Goal: Transaction & Acquisition: Purchase product/service

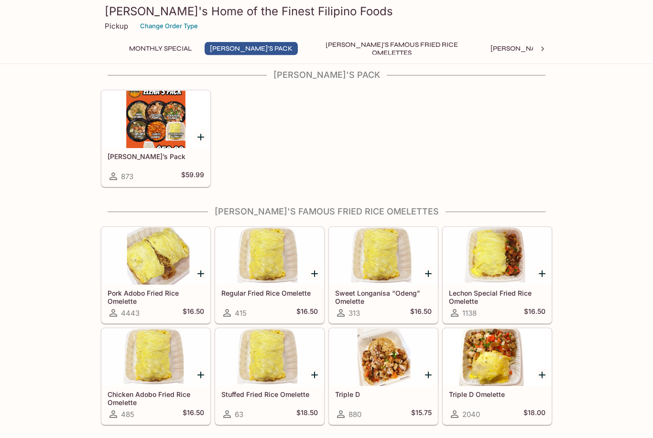
scroll to position [147, 0]
click at [182, 280] on div at bounding box center [156, 256] width 108 height 57
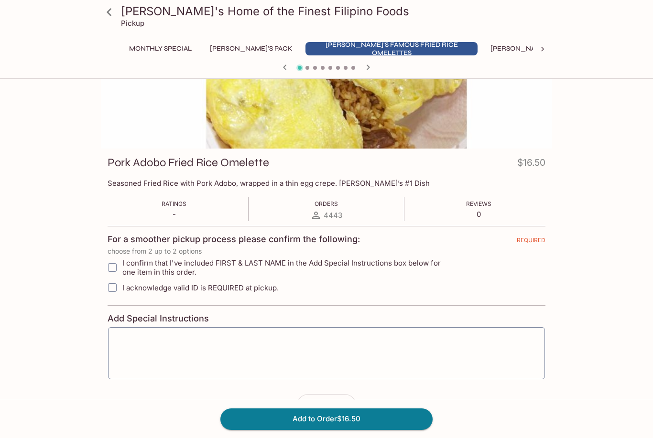
scroll to position [79, 0]
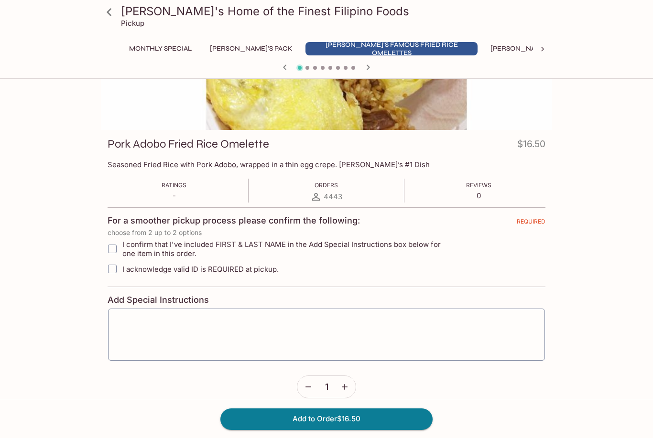
click at [118, 272] on input "I acknowledge valid ID is REQUIRED at pickup." at bounding box center [112, 269] width 19 height 19
checkbox input "true"
click at [376, 430] on button "Add to Order $16.50" at bounding box center [326, 419] width 212 height 21
click at [114, 248] on input "I confirm that I've included FIRST & LAST NAME in the Add Special Instructions …" at bounding box center [112, 248] width 19 height 19
checkbox input "true"
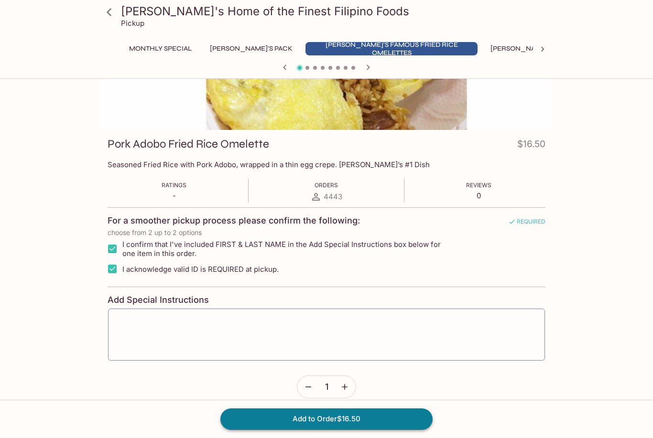
click at [373, 430] on button "Add to Order $16.50" at bounding box center [326, 419] width 212 height 21
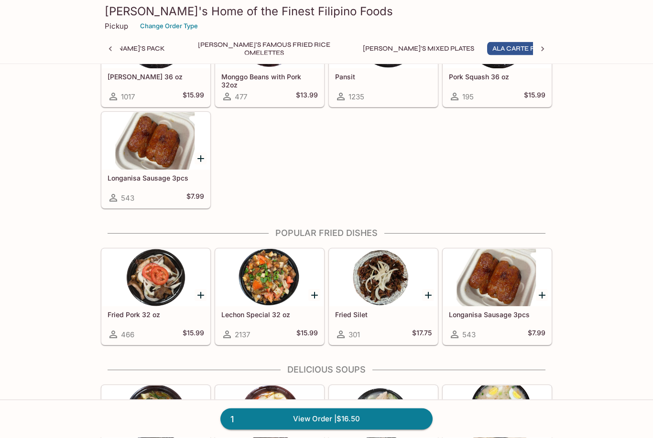
scroll to position [840, 0]
click at [312, 299] on icon "Add Lechon Special 32 oz" at bounding box center [314, 295] width 11 height 11
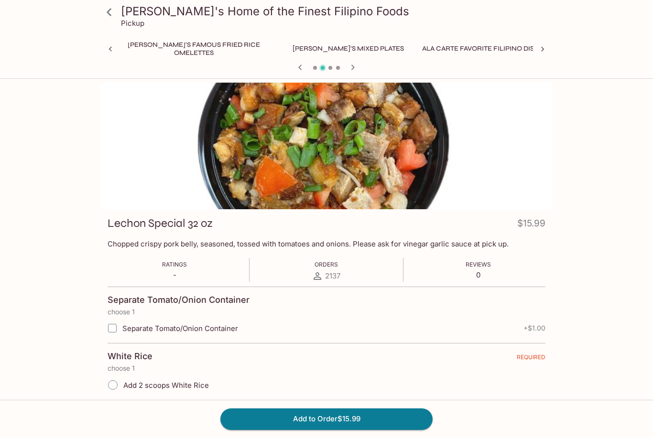
scroll to position [0, 226]
click at [119, 382] on input "Add 2 scoops White Rice" at bounding box center [113, 385] width 20 height 20
radio input "true"
click at [372, 430] on button "Add to Order $15.99" at bounding box center [326, 419] width 212 height 21
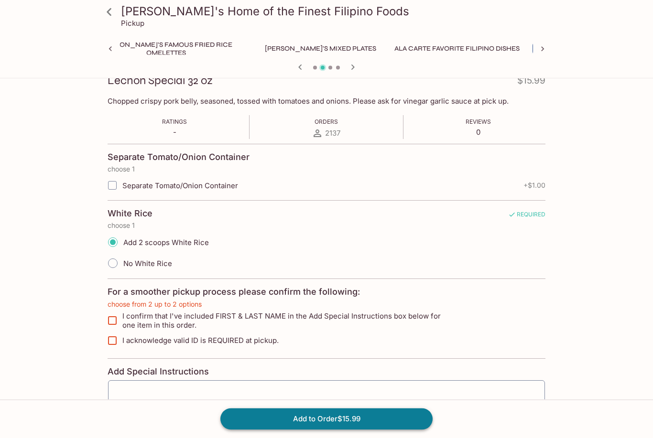
scroll to position [143, 0]
click at [116, 311] on input "I confirm that I've included FIRST & LAST NAME in the Add Special Instructions …" at bounding box center [112, 320] width 19 height 19
checkbox input "true"
click at [109, 337] on input "I acknowledge valid ID is REQUIRED at pickup." at bounding box center [112, 340] width 19 height 19
checkbox input "true"
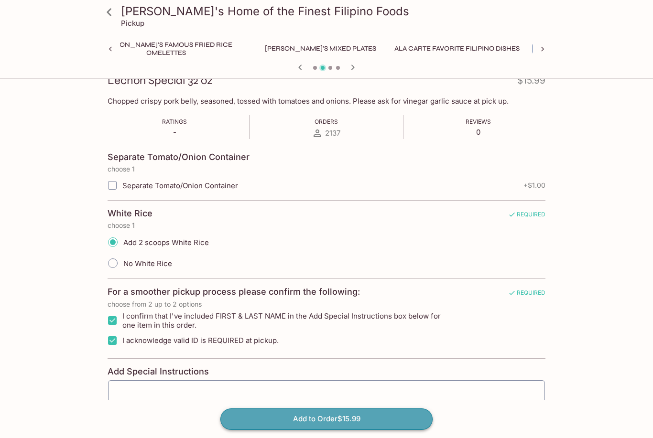
click at [358, 430] on button "Add to Order $15.99" at bounding box center [326, 419] width 212 height 21
click at [397, 430] on button "Add to Order $15.99" at bounding box center [326, 419] width 212 height 21
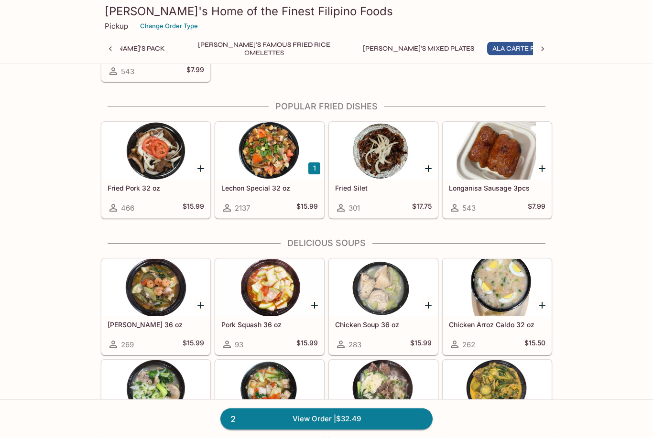
scroll to position [966, 0]
click at [190, 167] on div at bounding box center [156, 150] width 108 height 57
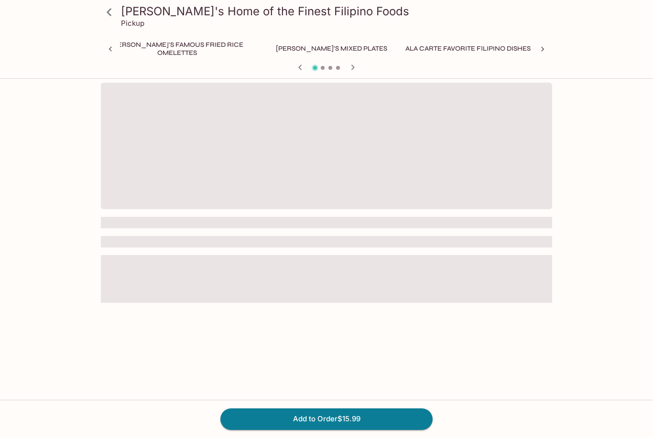
scroll to position [0, 226]
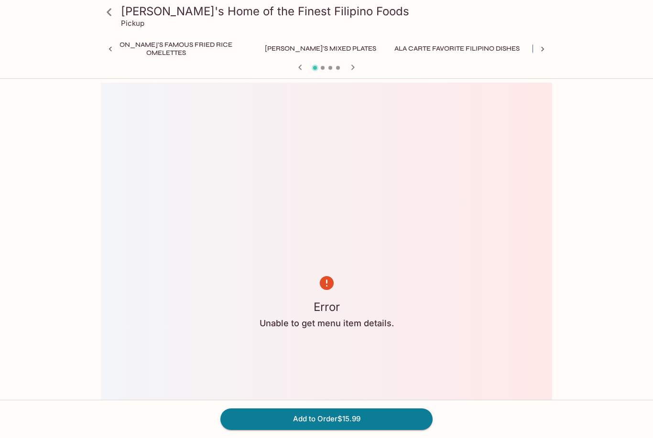
click at [106, 19] on icon at bounding box center [109, 12] width 17 height 17
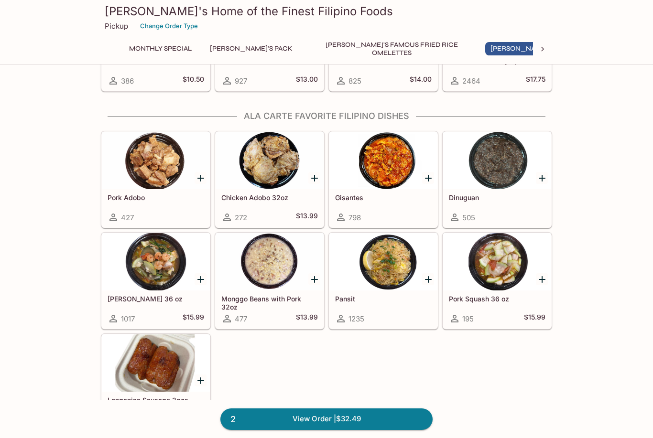
scroll to position [627, 0]
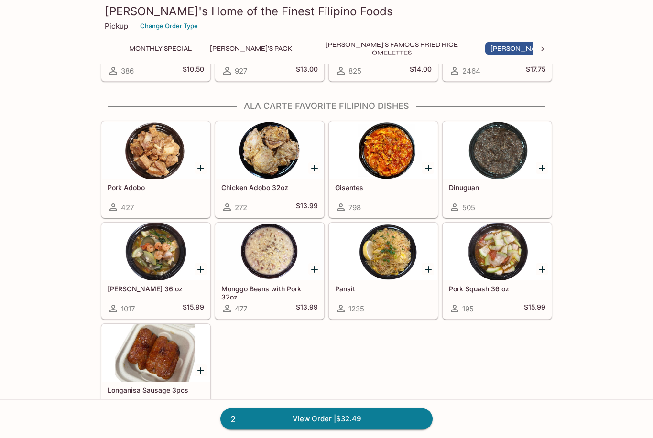
click at [547, 163] on icon "Add Dinuguan" at bounding box center [541, 168] width 11 height 11
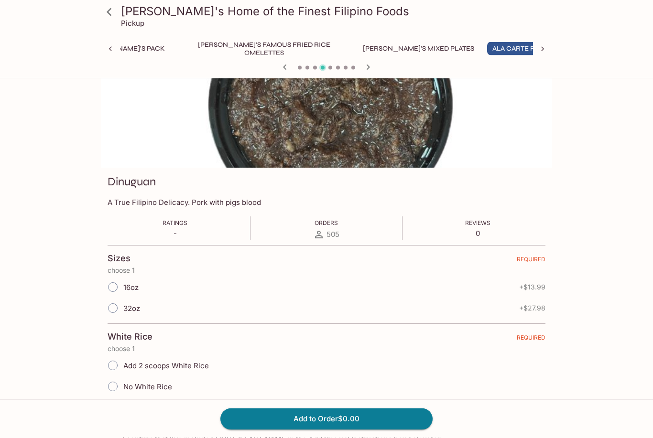
scroll to position [42, 0]
click at [119, 281] on input "16oz" at bounding box center [113, 287] width 20 height 20
radio input "true"
click at [113, 365] on input "Add 2 scoops White Rice" at bounding box center [113, 365] width 20 height 20
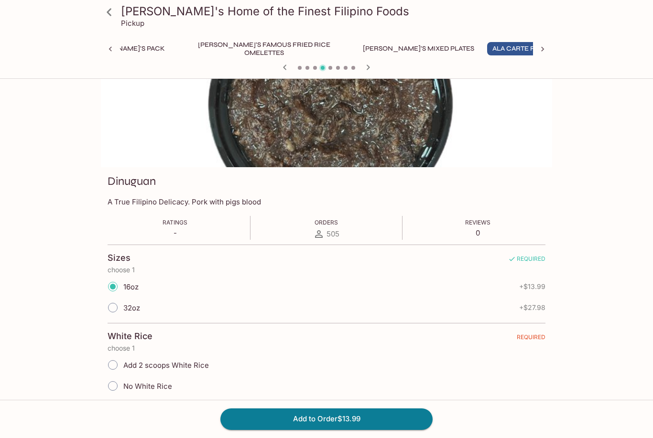
radio input "true"
click at [379, 430] on button "Add to Order $13.99" at bounding box center [326, 419] width 212 height 21
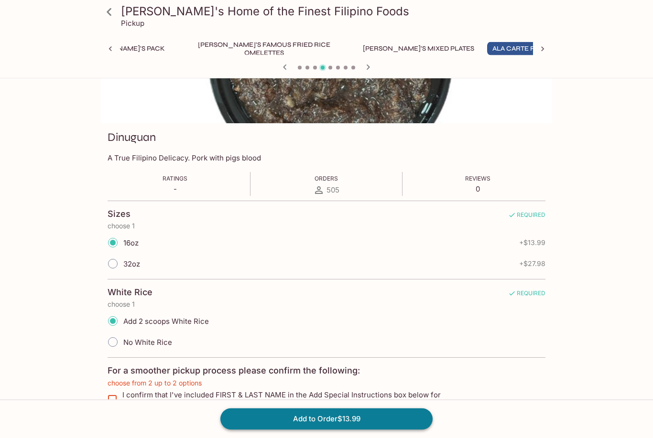
scroll to position [86, 0]
click at [114, 401] on input "I confirm that I've included FIRST & LAST NAME in the Add Special Instructions …" at bounding box center [112, 399] width 19 height 19
click at [114, 400] on input "I confirm that I've included FIRST & LAST NAME in the Add Special Instructions …" at bounding box center [112, 399] width 19 height 19
click at [110, 395] on input "I confirm that I've included FIRST & LAST NAME in the Add Special Instructions …" at bounding box center [112, 399] width 19 height 19
checkbox input "true"
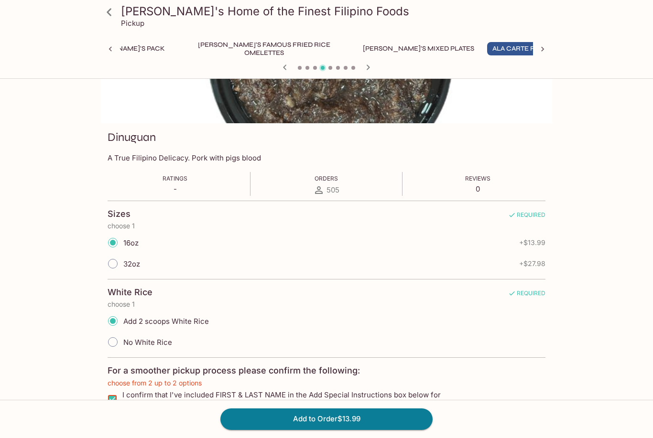
click at [117, 413] on input "I acknowledge valid ID is REQUIRED at pickup." at bounding box center [112, 419] width 19 height 19
checkbox input "true"
click at [342, 430] on button "Add to Order $13.99" at bounding box center [326, 419] width 212 height 21
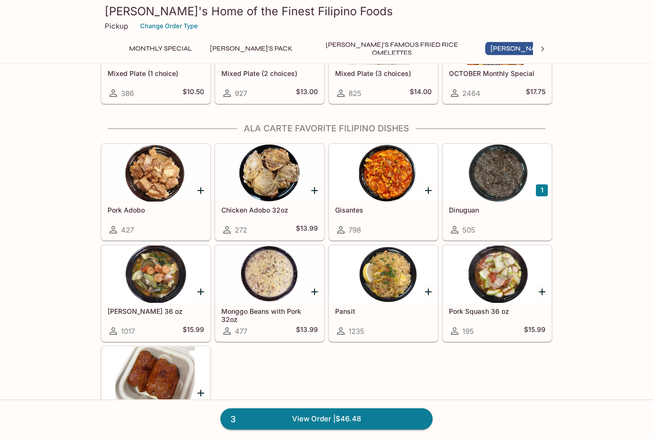
scroll to position [605, 0]
click at [186, 325] on h5 "$15.99" at bounding box center [194, 330] width 22 height 11
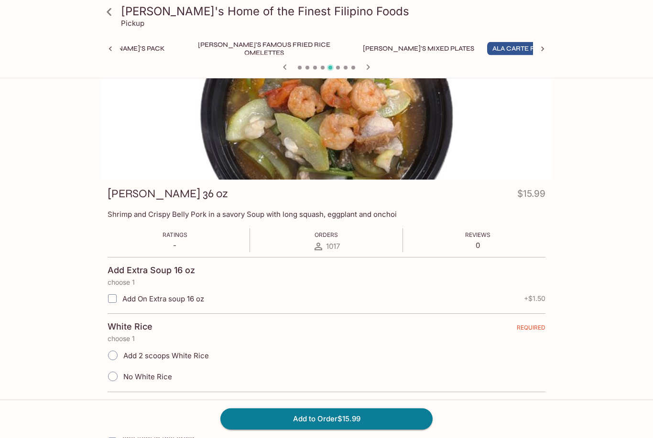
scroll to position [30, 0]
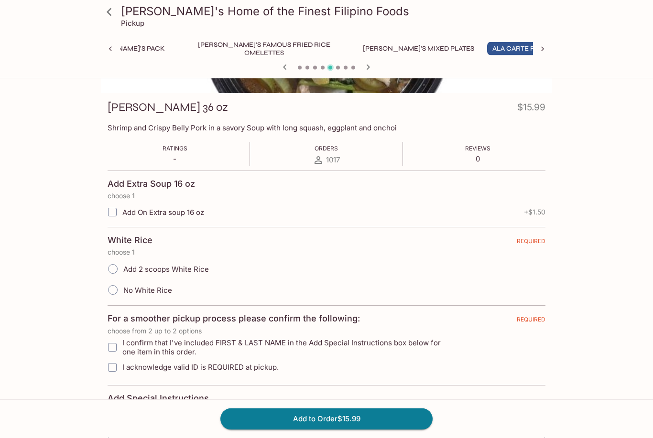
click at [108, 269] on input "Add 2 scoops White Rice" at bounding box center [113, 270] width 20 height 20
radio input "true"
click at [111, 341] on input "I confirm that I've included FIRST & LAST NAME in the Add Special Instructions …" at bounding box center [112, 347] width 19 height 19
checkbox input "true"
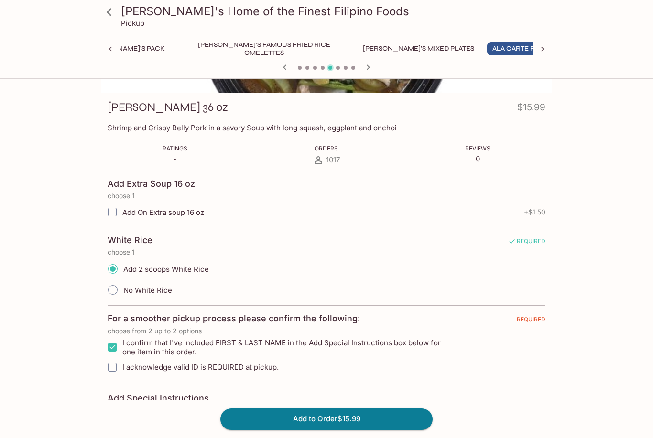
click at [108, 362] on input "I acknowledge valid ID is REQUIRED at pickup." at bounding box center [112, 367] width 19 height 19
checkbox input "true"
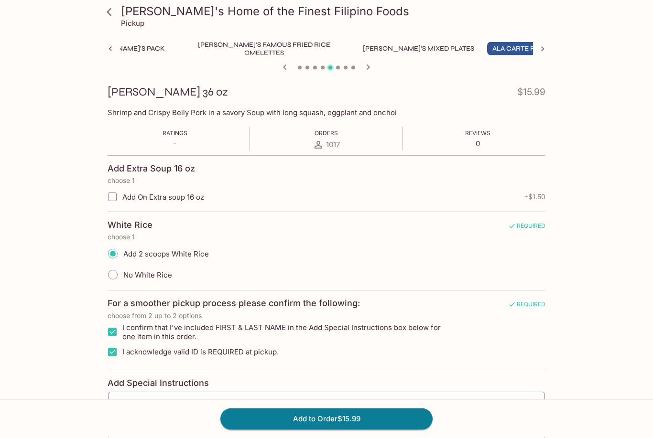
scroll to position [155, 0]
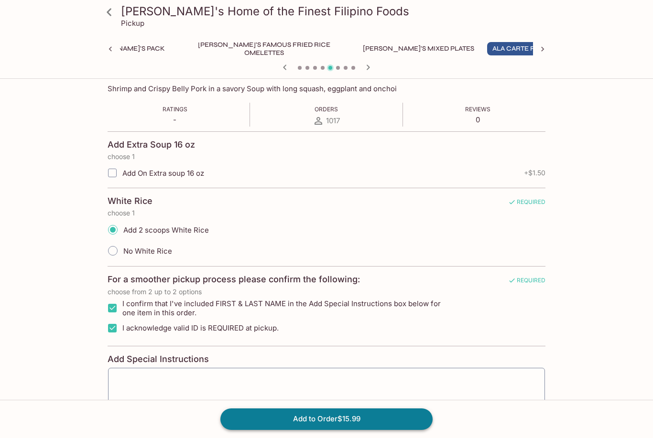
click at [257, 430] on button "Add to Order $15.99" at bounding box center [326, 419] width 212 height 21
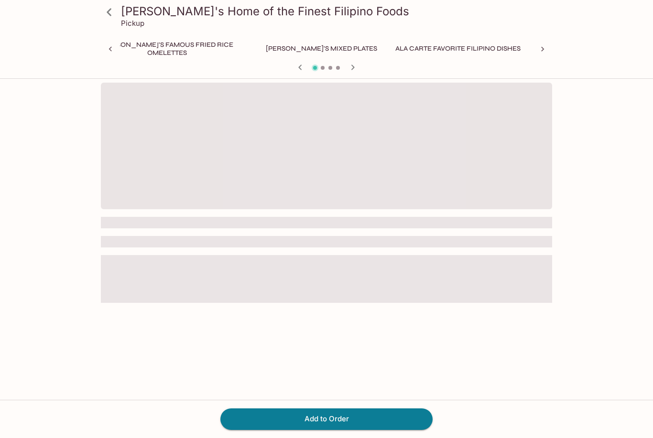
scroll to position [0, 226]
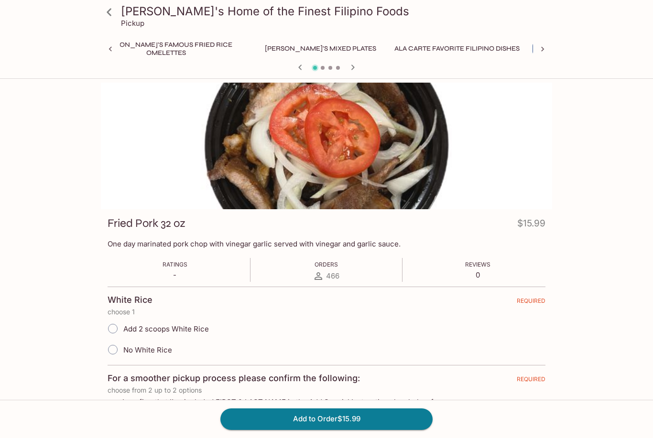
click at [114, 324] on input "Add 2 scoops White Rice" at bounding box center [113, 329] width 20 height 20
radio input "true"
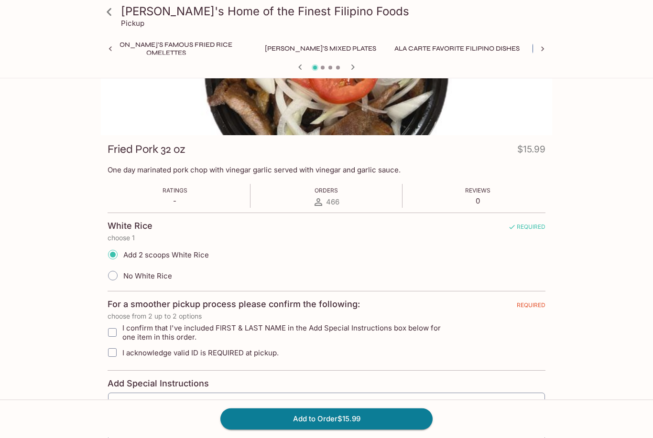
scroll to position [74, 0]
click at [115, 331] on input "I confirm that I've included FIRST & LAST NAME in the Add Special Instructions …" at bounding box center [112, 332] width 19 height 19
checkbox input "true"
click at [107, 352] on input "I acknowledge valid ID is REQUIRED at pickup." at bounding box center [112, 352] width 19 height 19
checkbox input "true"
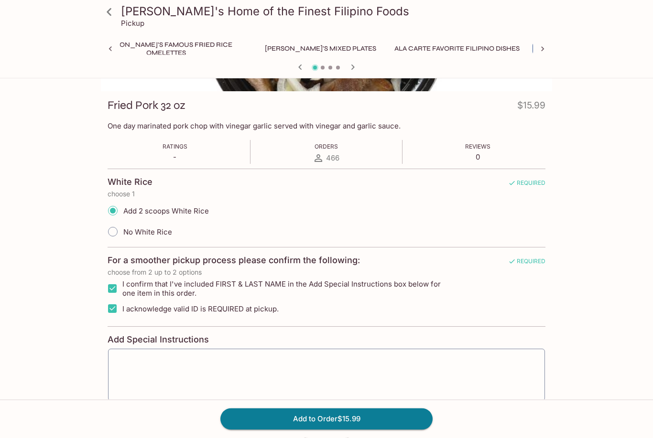
scroll to position [118, 0]
click at [232, 430] on button "Add to Order $15.99" at bounding box center [326, 419] width 212 height 21
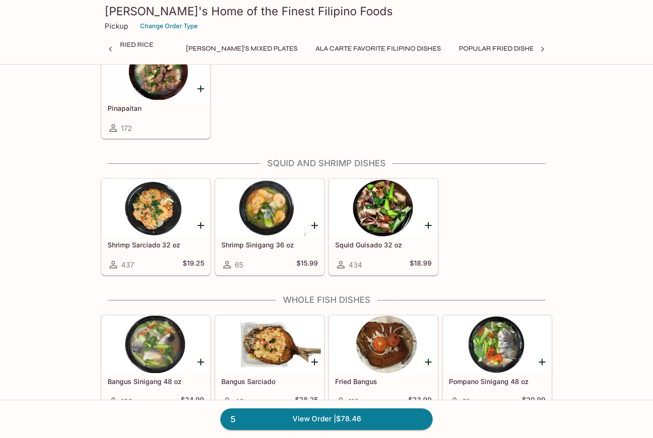
click at [415, 242] on h5 "Squid Guisado 32 oz" at bounding box center [383, 245] width 97 height 8
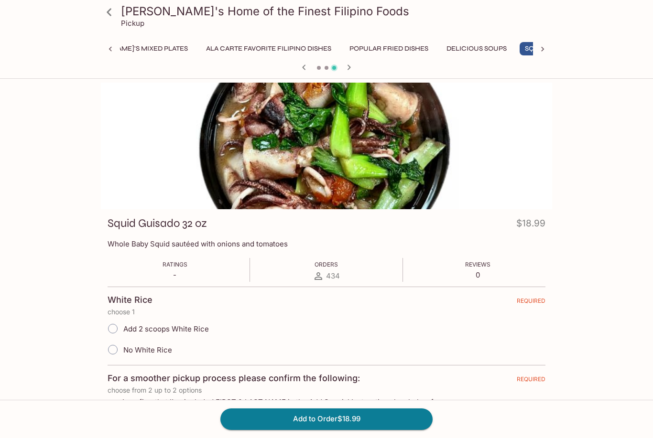
click at [110, 326] on input "Add 2 scoops White Rice" at bounding box center [113, 329] width 20 height 20
radio input "true"
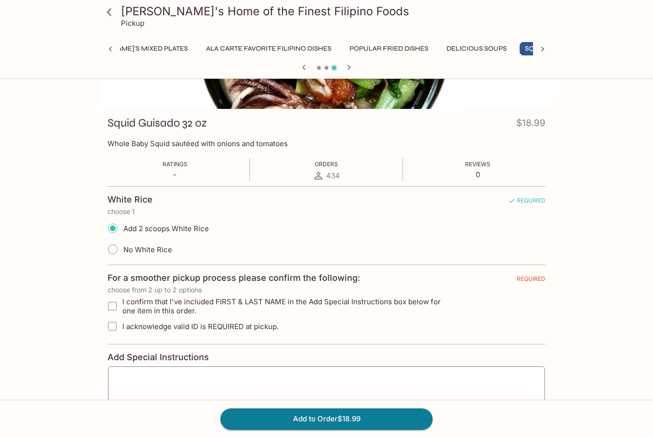
click at [108, 309] on input "I confirm that I've included FIRST & LAST NAME in the Add Special Instructions …" at bounding box center [112, 306] width 19 height 19
click at [108, 308] on input "I confirm that I've included FIRST & LAST NAME in the Add Special Instructions …" at bounding box center [112, 306] width 19 height 19
checkbox input "false"
click at [114, 325] on input "I acknowledge valid ID is REQUIRED at pickup." at bounding box center [112, 326] width 19 height 19
checkbox input "true"
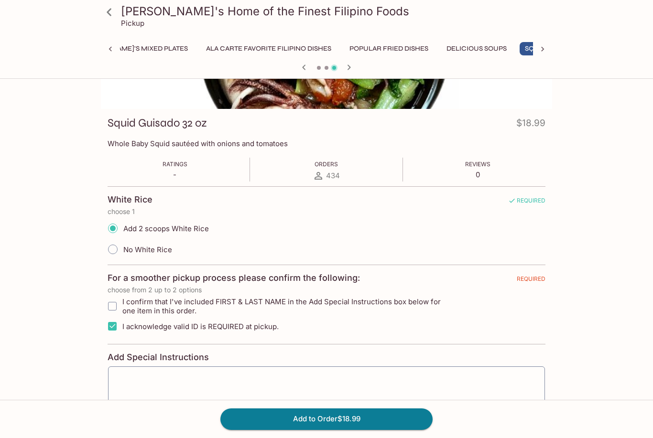
click at [111, 302] on input "I confirm that I've included FIRST & LAST NAME in the Add Special Instructions …" at bounding box center [112, 306] width 19 height 19
checkbox input "true"
click at [385, 430] on button "Add to Order $18.99" at bounding box center [326, 419] width 212 height 21
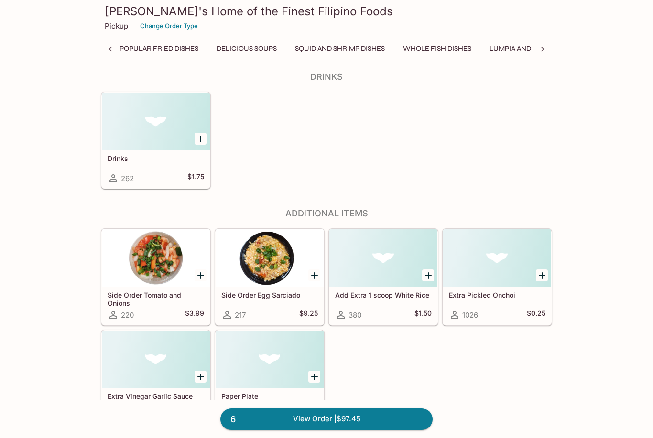
click at [495, 300] on div "Extra Pickled Onchoi 1026 $0.25" at bounding box center [497, 306] width 108 height 38
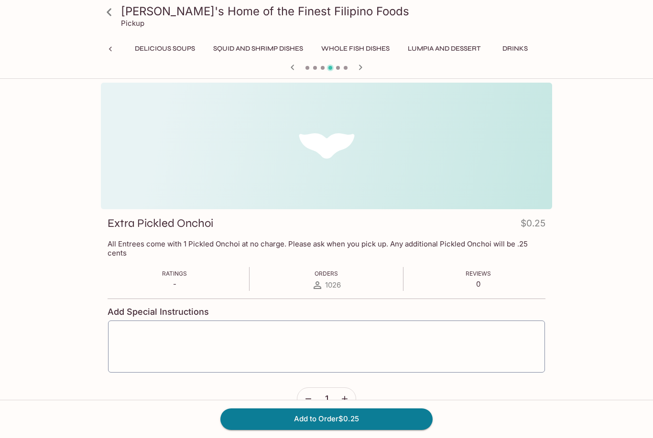
click at [345, 398] on icon "button" at bounding box center [345, 399] width 10 height 10
click at [345, 399] on icon "button" at bounding box center [345, 399] width 6 height 6
click at [347, 391] on button "button" at bounding box center [345, 399] width 22 height 22
click at [279, 430] on button "Add to Order $1.00" at bounding box center [326, 419] width 212 height 21
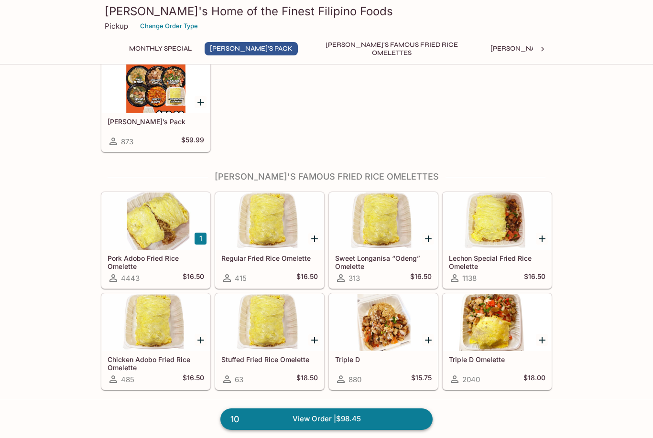
click at [382, 430] on link "10 View Order | $98.45" at bounding box center [326, 419] width 212 height 21
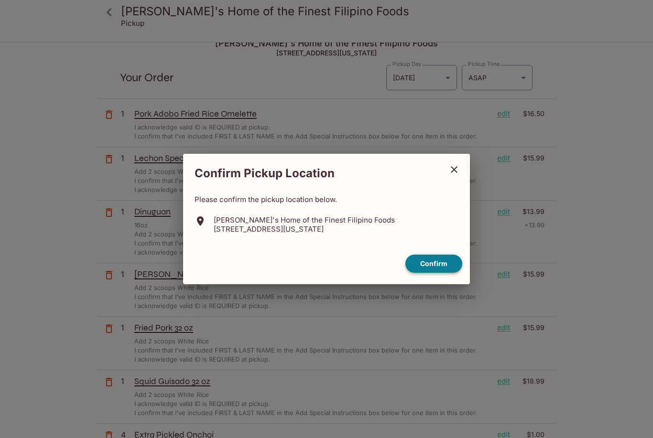
click at [439, 273] on button "Confirm" at bounding box center [433, 264] width 57 height 19
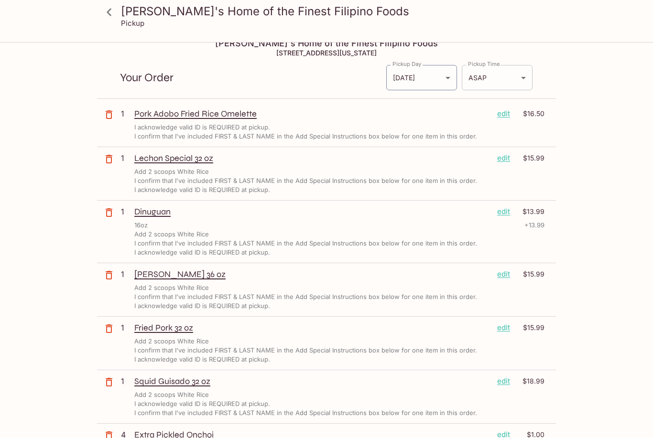
click at [471, 68] on body "[PERSON_NAME]'s Home of the Finest Filipino Foods Pickup [PERSON_NAME]'s Home o…" at bounding box center [326, 250] width 653 height 438
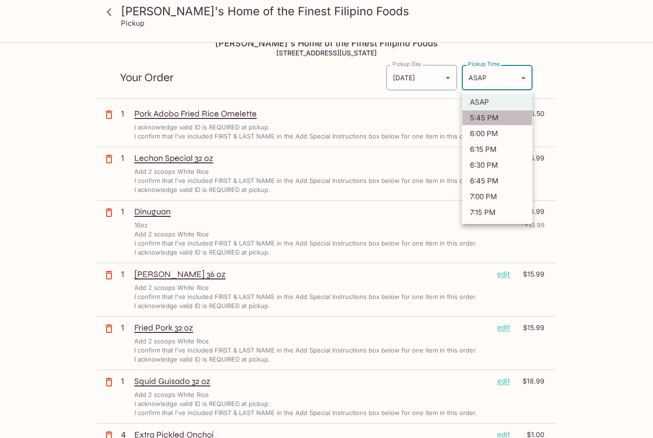
click at [473, 125] on li "5:45 PM" at bounding box center [497, 118] width 71 height 16
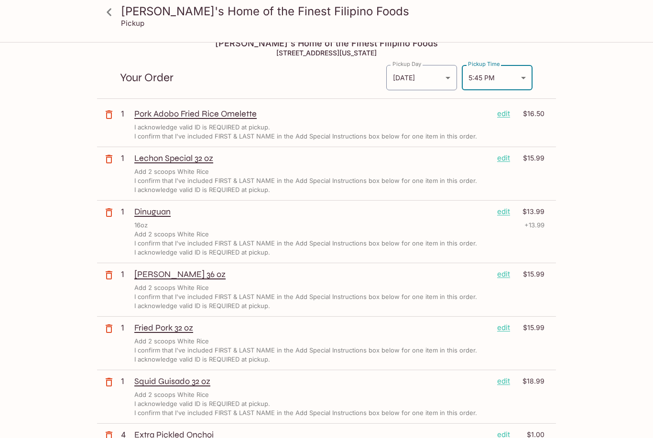
click at [475, 76] on body "[PERSON_NAME]'s Home of the Finest Filipino Foods Pickup [PERSON_NAME]'s Home o…" at bounding box center [326, 250] width 653 height 438
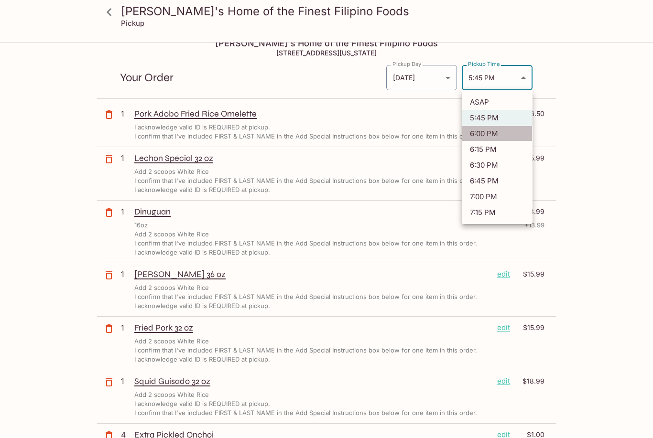
click at [478, 134] on li "6:00 PM" at bounding box center [497, 134] width 71 height 16
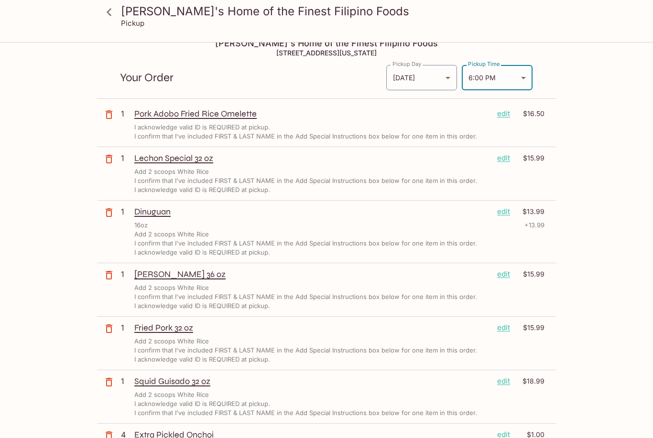
click at [505, 276] on p "edit" at bounding box center [503, 274] width 13 height 11
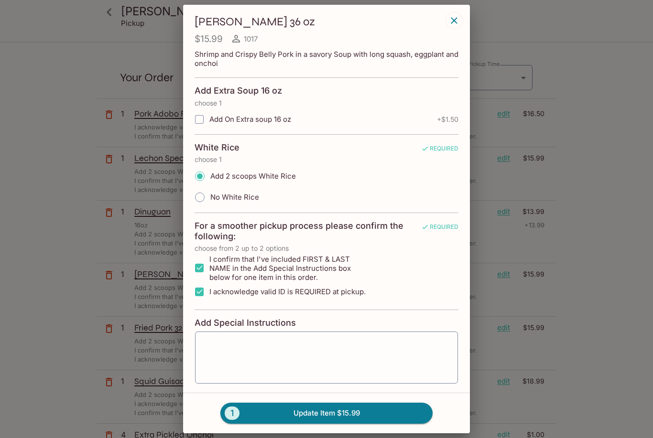
click at [346, 404] on button "button" at bounding box center [345, 410] width 22 height 22
click at [289, 424] on button "2 Update Item $31.98" at bounding box center [326, 413] width 212 height 21
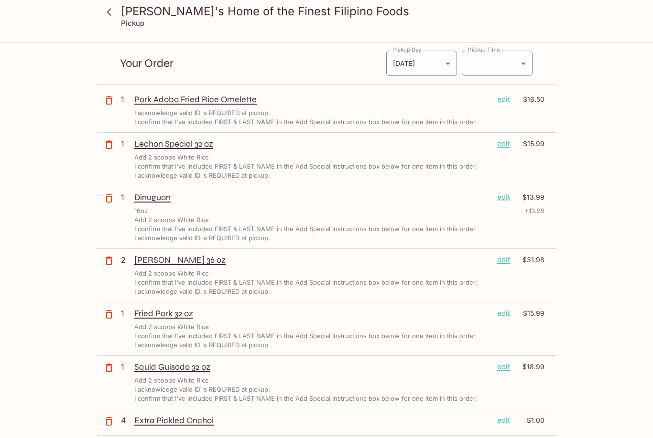
scroll to position [26, 0]
click at [508, 314] on p "edit" at bounding box center [503, 314] width 13 height 11
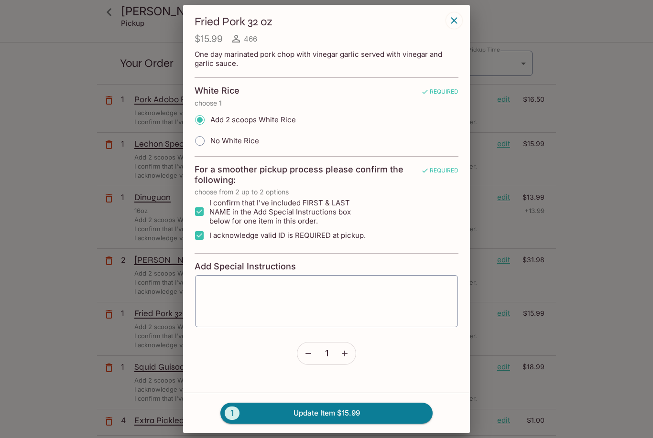
click at [348, 357] on icon "button" at bounding box center [345, 354] width 10 height 10
click at [365, 424] on button "2 Update Item $31.98" at bounding box center [326, 413] width 212 height 21
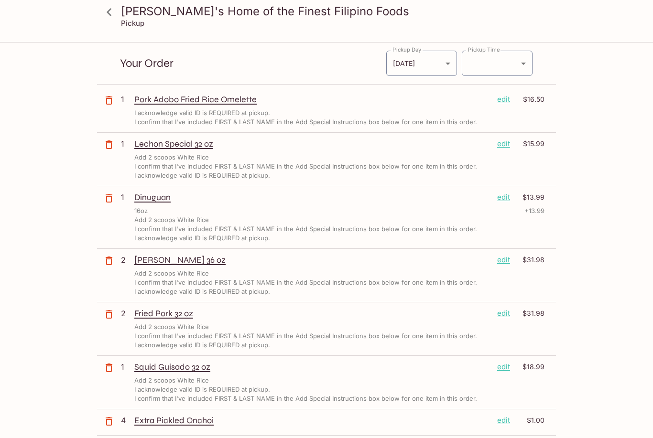
click at [471, 112] on div "I acknowledge valid ID is REQUIRED at pickup." at bounding box center [339, 112] width 410 height 9
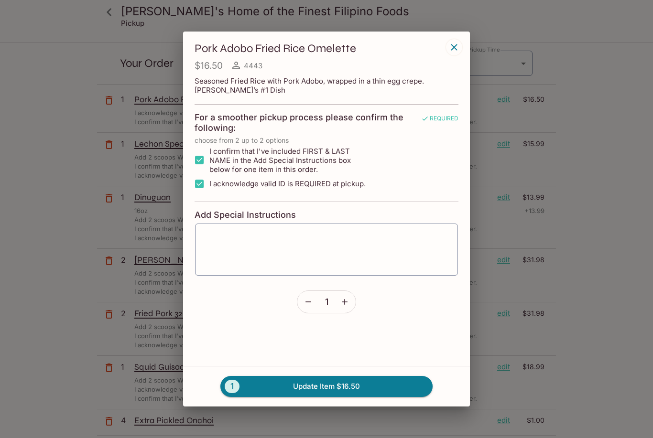
click at [347, 307] on icon "button" at bounding box center [345, 302] width 10 height 10
click at [359, 397] on button "2 Update Item $33.00" at bounding box center [326, 386] width 212 height 21
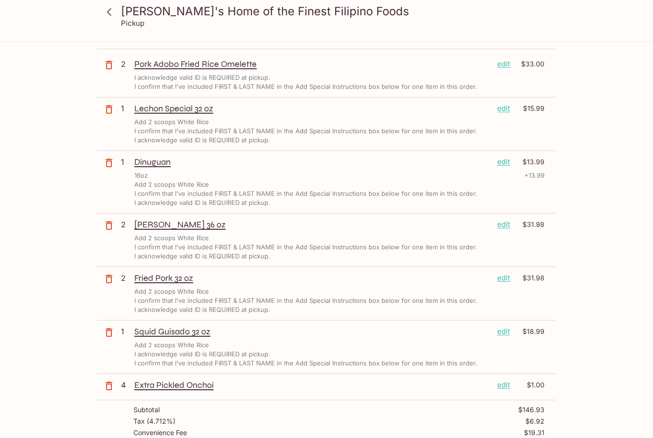
scroll to position [26, 0]
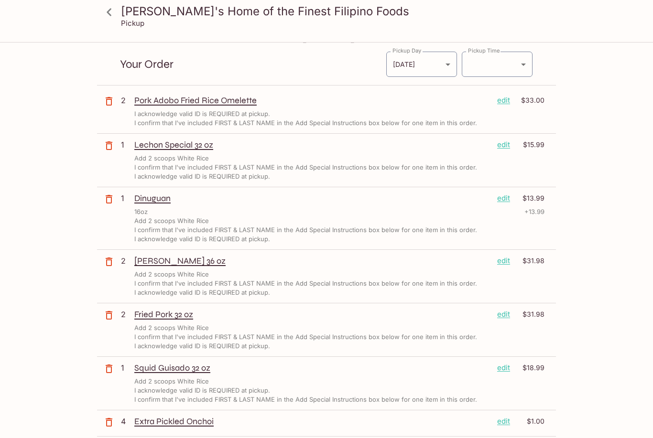
click at [504, 142] on p "edit" at bounding box center [503, 145] width 13 height 11
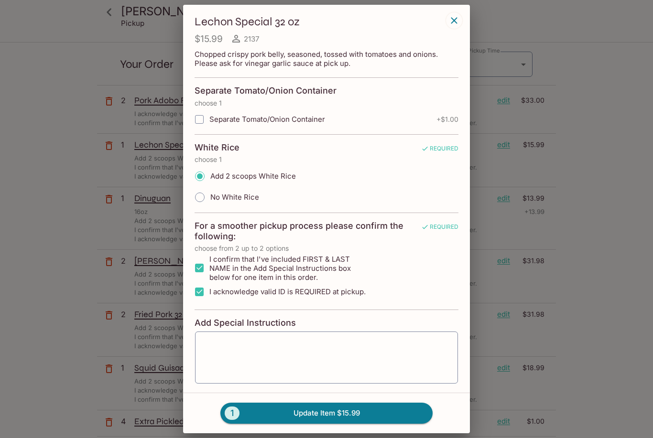
click at [350, 403] on button "button" at bounding box center [345, 410] width 22 height 22
click at [384, 424] on button "2 Update Item $31.98" at bounding box center [326, 413] width 212 height 21
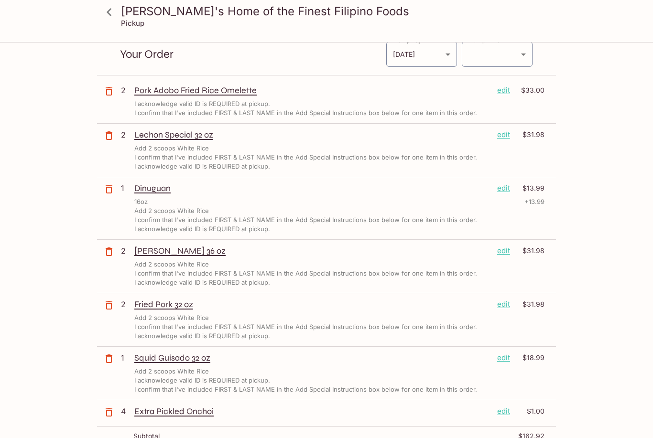
scroll to position [0, 0]
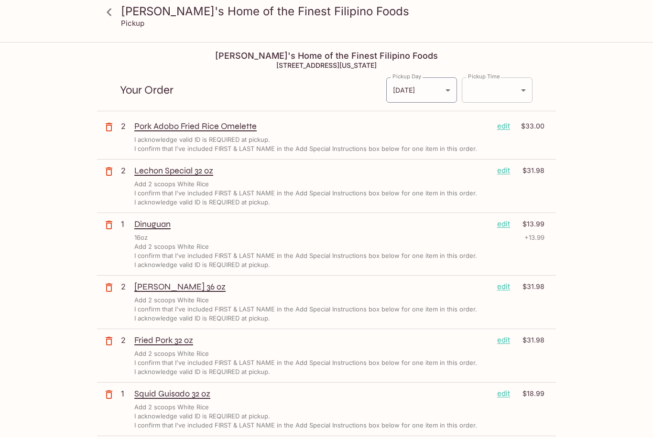
click at [517, 87] on body "[PERSON_NAME]'s Home of the Finest Filipino Foods Pickup [PERSON_NAME]'s Home o…" at bounding box center [326, 262] width 653 height 438
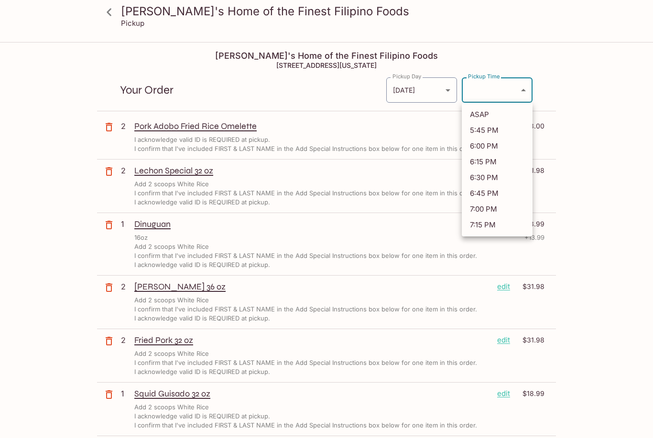
click at [492, 152] on li "6:00 PM" at bounding box center [497, 146] width 71 height 16
type input "[DATE]T04:00:07.000000Z"
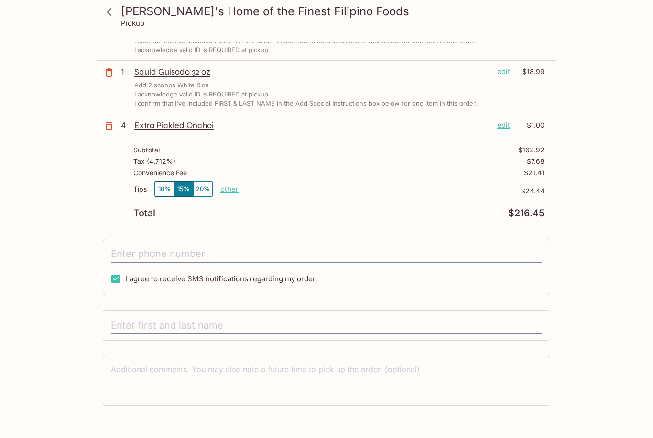
scroll to position [324, 0]
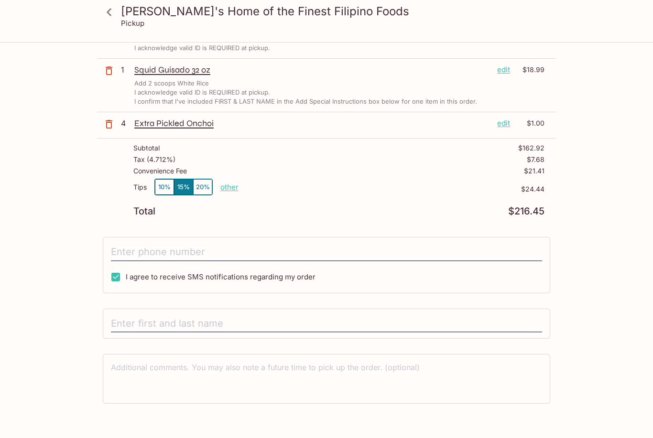
click at [226, 191] on p "other" at bounding box center [229, 187] width 18 height 9
type input "0.00"
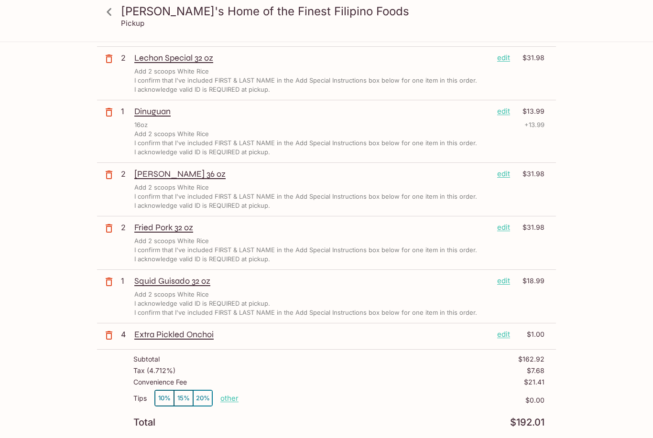
scroll to position [113, 0]
